Goal: Navigation & Orientation: Go to known website

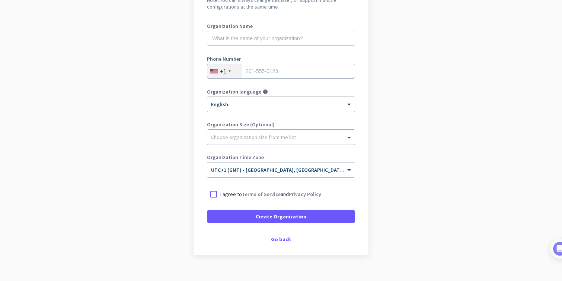
scroll to position [102, 0]
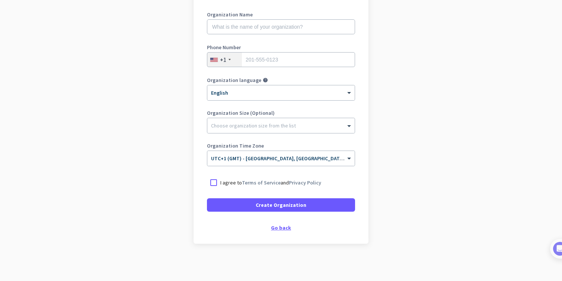
click at [282, 225] on div "Go back" at bounding box center [281, 227] width 148 height 5
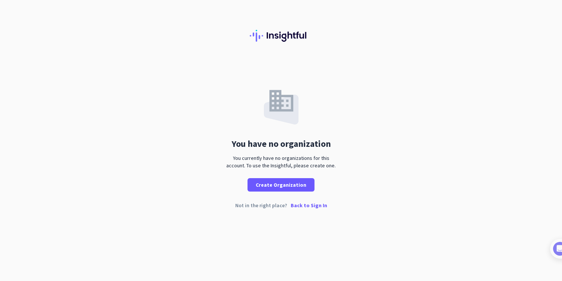
click at [306, 207] on p "Back to Sign In" at bounding box center [309, 205] width 36 height 5
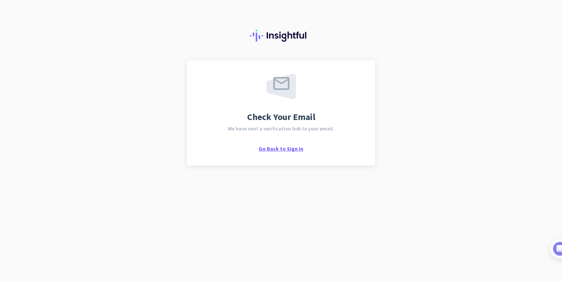
click at [287, 150] on span "Go Back to Sign In" at bounding box center [281, 148] width 45 height 7
